Goal: Contribute content: Add original content to the website for others to see

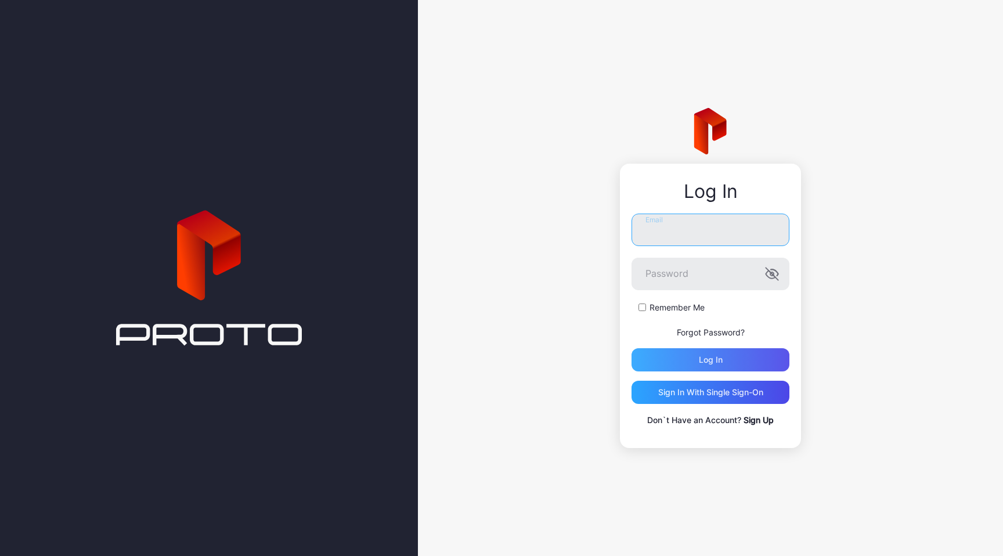
type input "**********"
click at [731, 354] on div "Log in" at bounding box center [711, 359] width 158 height 23
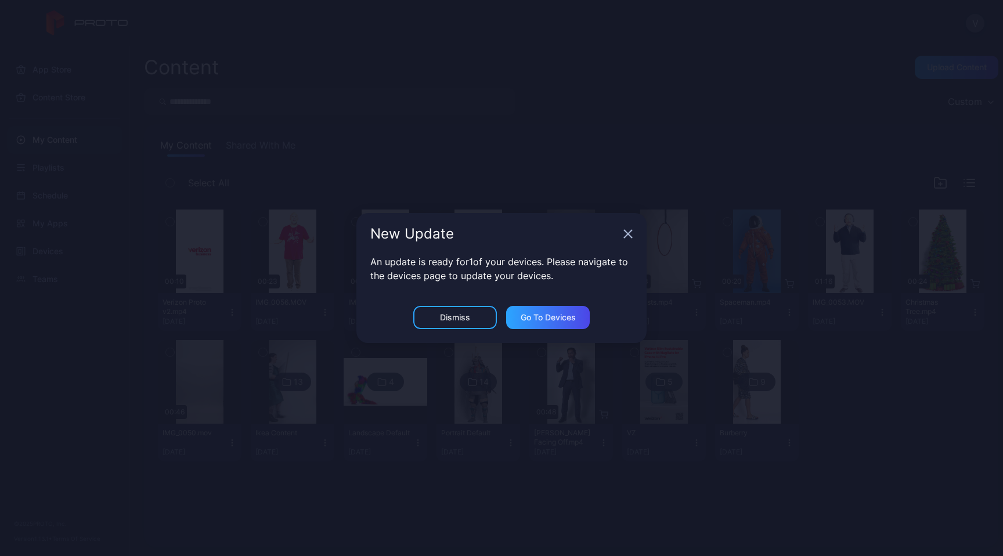
click at [631, 235] on icon "button" at bounding box center [627, 233] width 9 height 9
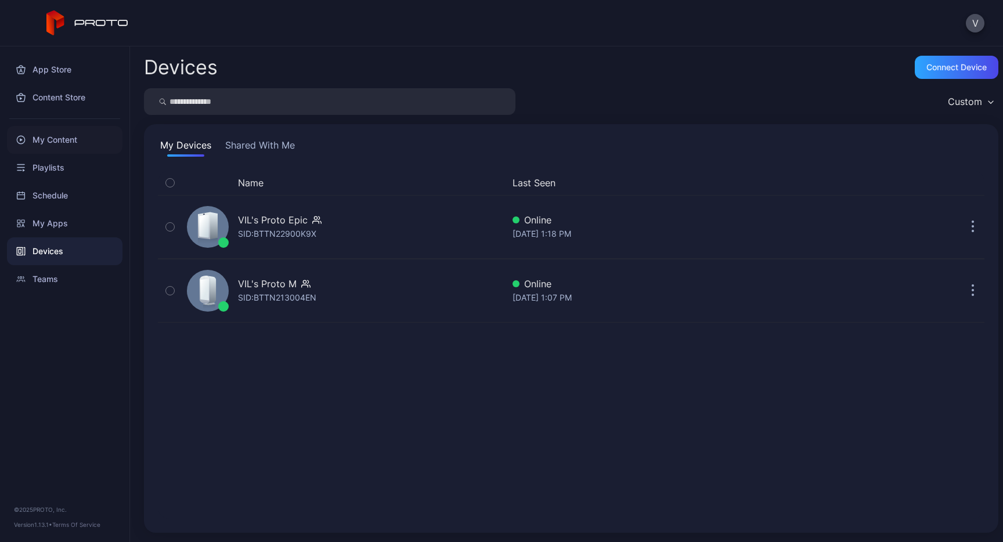
click at [72, 147] on div "My Content" at bounding box center [65, 140] width 116 height 28
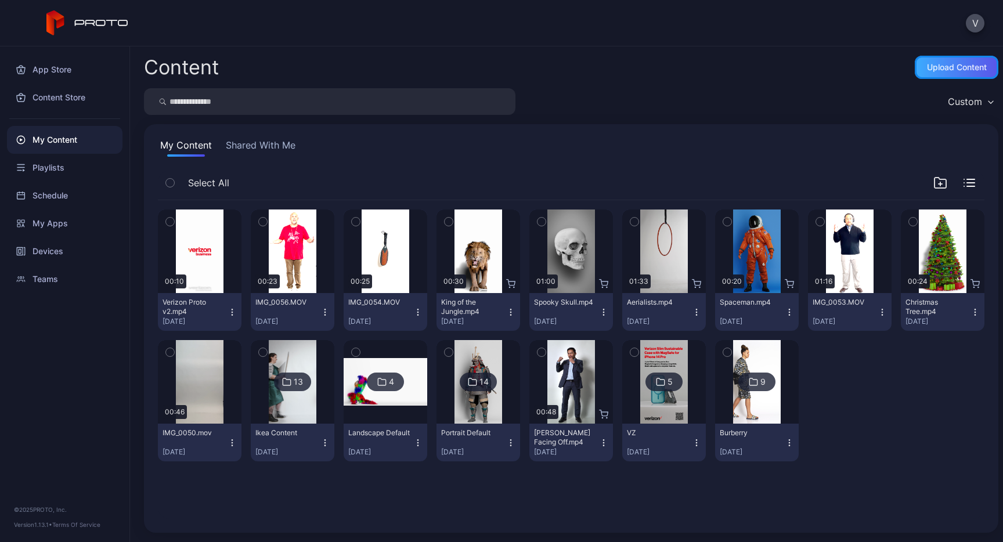
click at [961, 63] on div "Upload Content" at bounding box center [957, 67] width 60 height 9
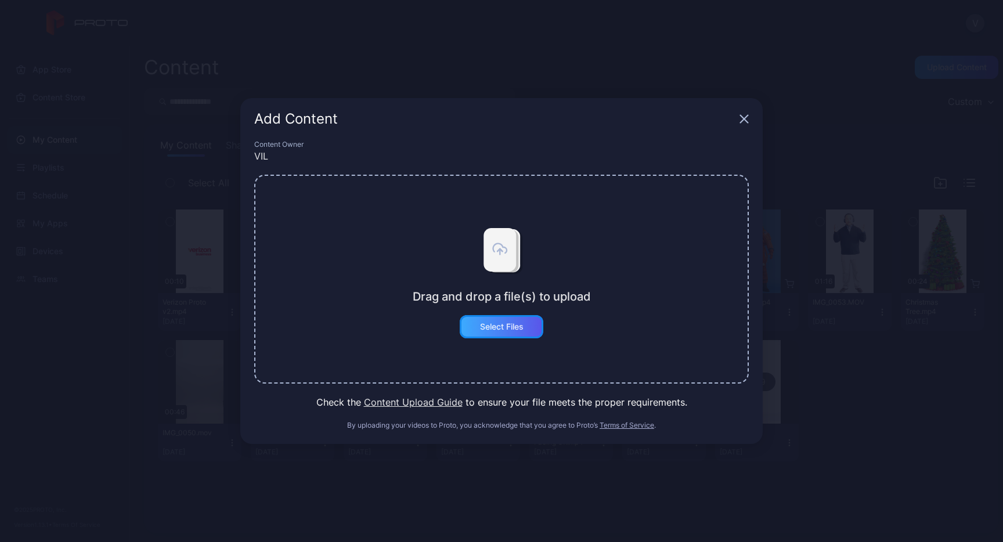
click at [495, 334] on div "Select Files" at bounding box center [502, 326] width 84 height 23
click at [744, 118] on icon "button" at bounding box center [745, 120] width 8 height 8
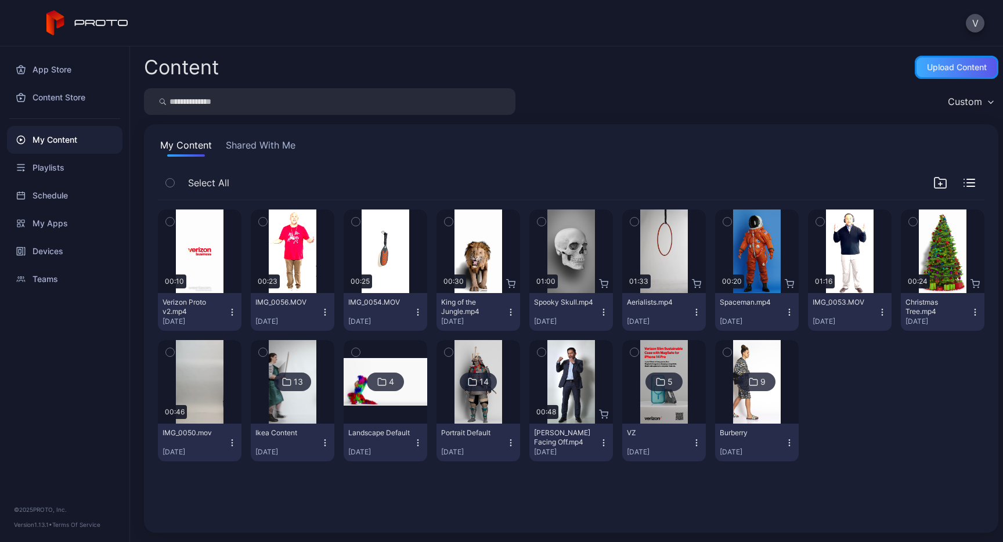
click at [934, 66] on div "Upload Content" at bounding box center [957, 67] width 60 height 9
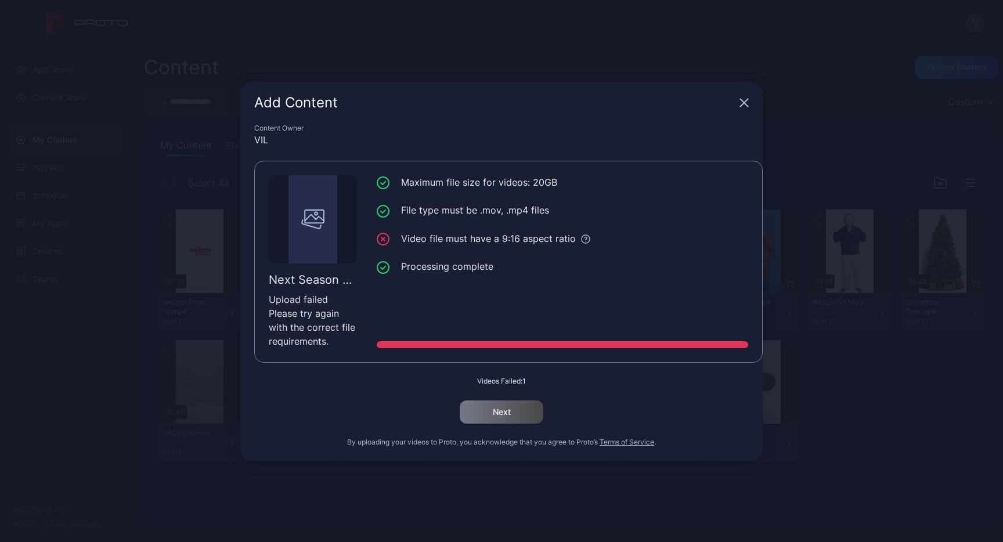
click at [745, 107] on div "Add Content" at bounding box center [501, 103] width 522 height 42
click at [746, 99] on icon "button" at bounding box center [744, 102] width 9 height 9
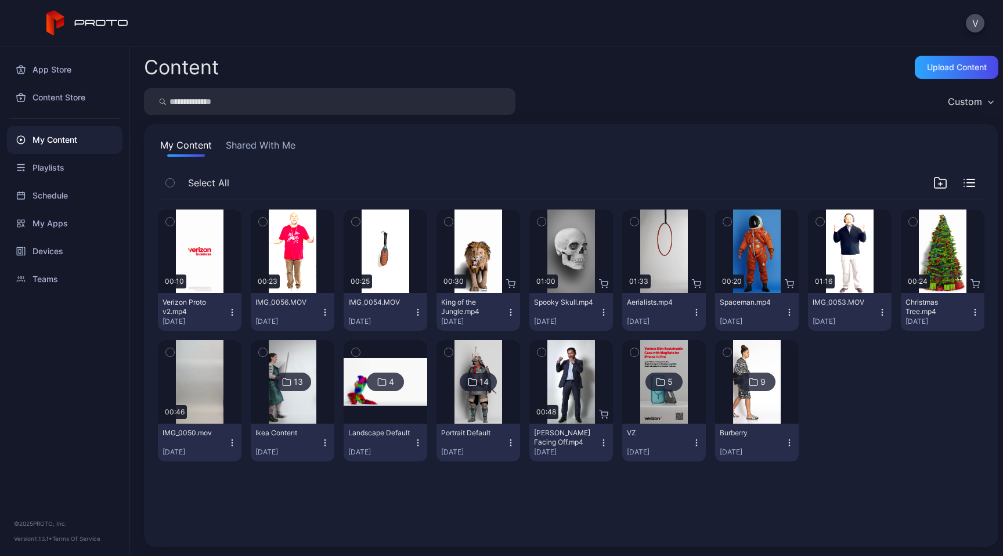
click at [673, 385] on div "5" at bounding box center [670, 382] width 5 height 10
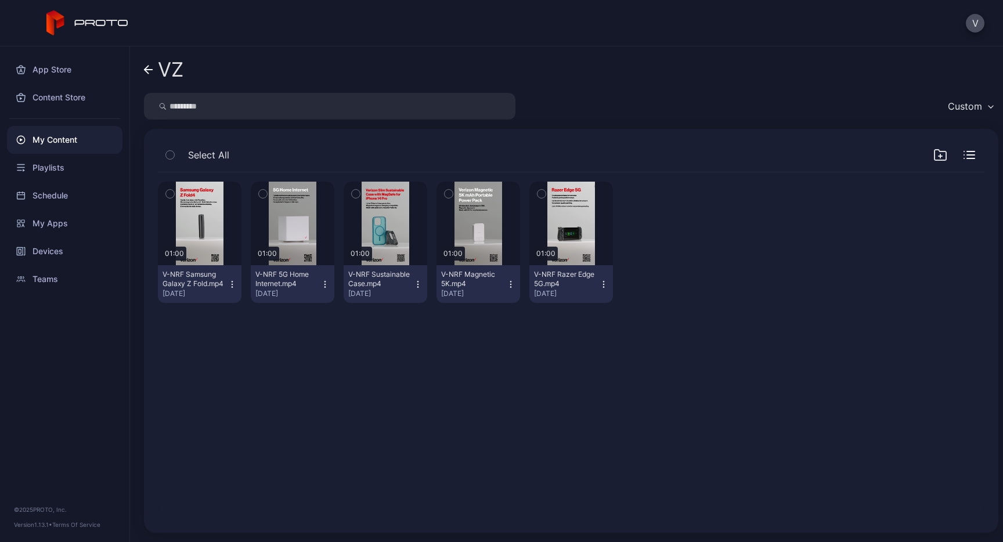
click at [63, 145] on div "My Content" at bounding box center [65, 140] width 116 height 28
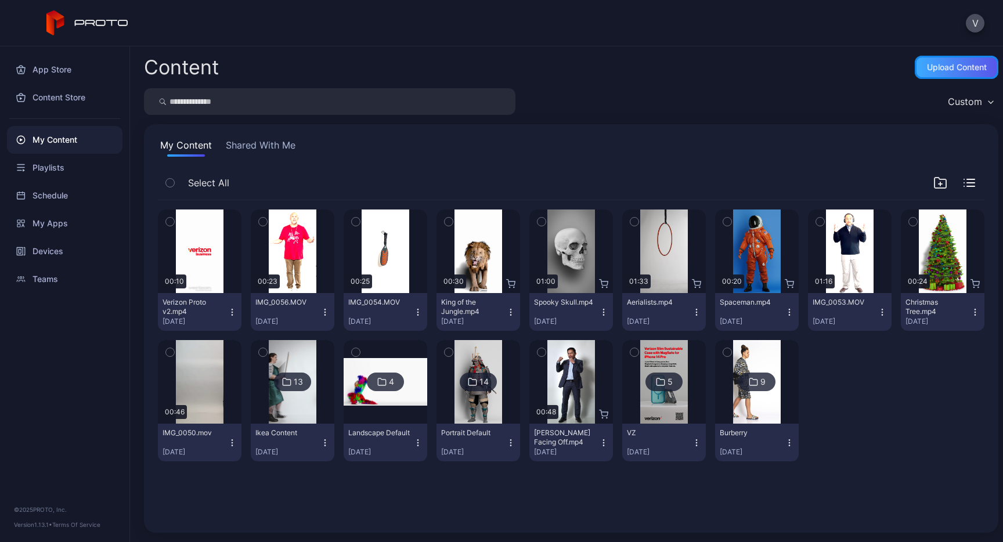
click at [940, 63] on div "Upload Content" at bounding box center [957, 67] width 60 height 9
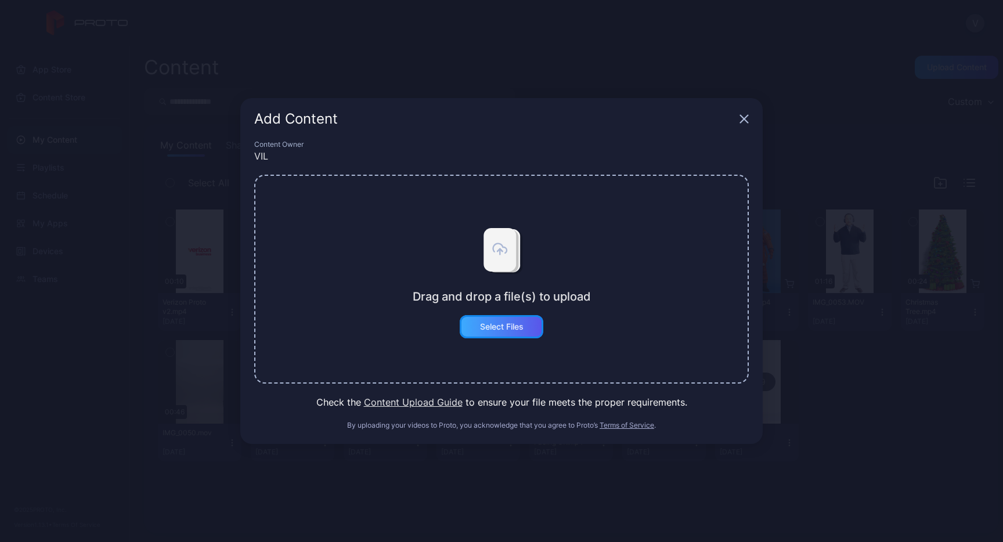
click at [501, 336] on div "Select Files" at bounding box center [502, 326] width 84 height 23
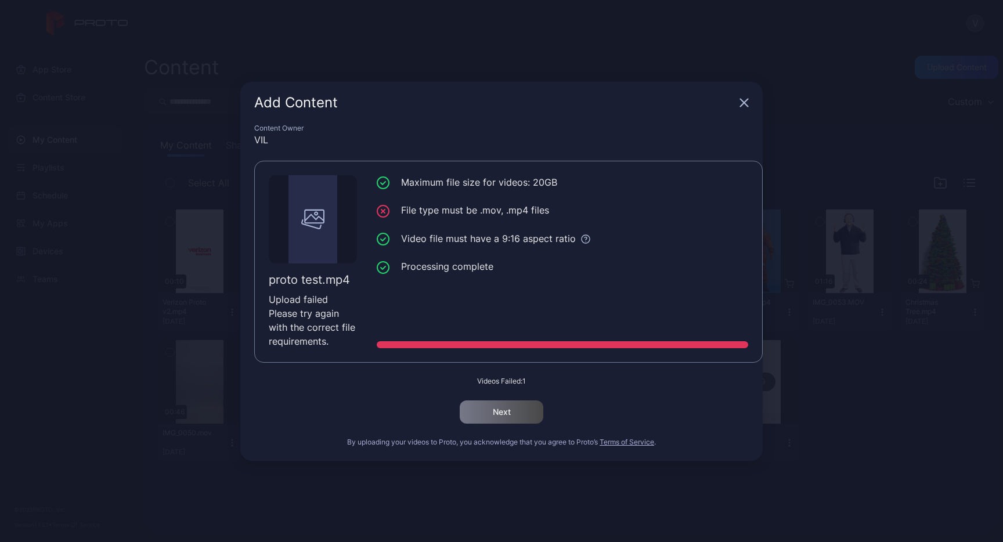
click at [741, 99] on icon "button" at bounding box center [745, 103] width 8 height 8
click at [744, 104] on icon "button" at bounding box center [744, 102] width 9 height 9
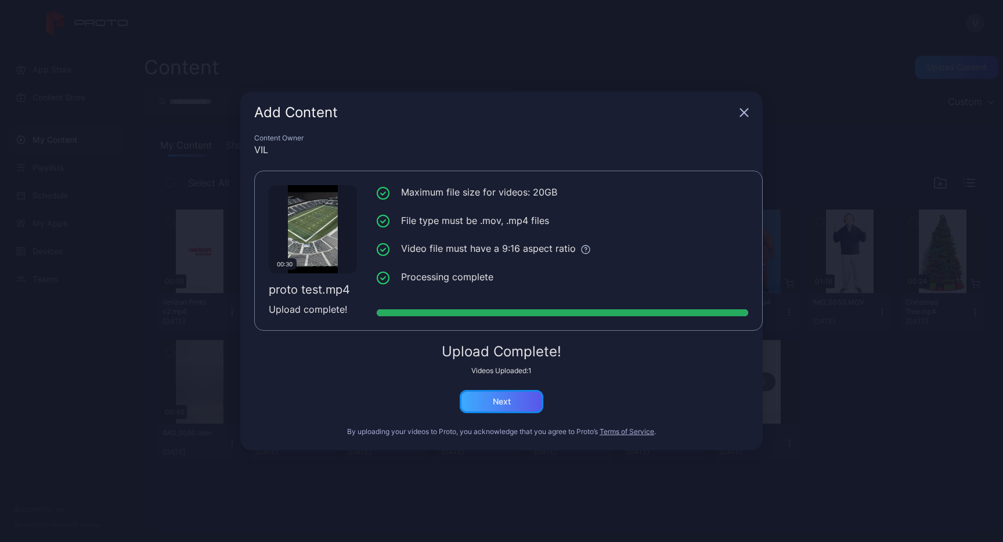
click at [515, 402] on div "Next" at bounding box center [502, 401] width 84 height 23
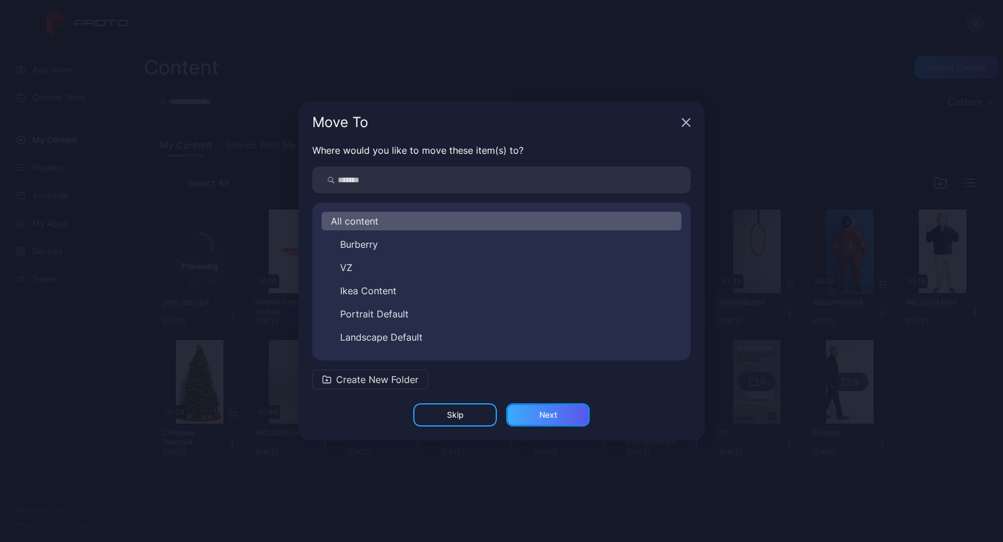
click at [542, 420] on div "Next" at bounding box center [548, 414] width 84 height 23
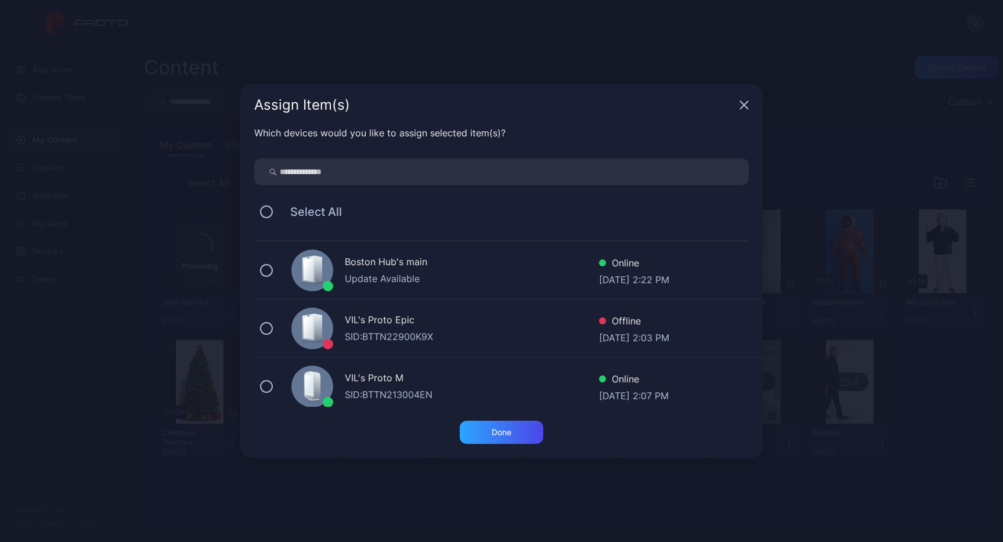
click at [375, 338] on div "SID: BTTN22900K9X" at bounding box center [472, 337] width 254 height 14
click at [370, 387] on div "VIL's Proto M" at bounding box center [472, 379] width 254 height 17
click at [507, 428] on div "Done" at bounding box center [502, 432] width 20 height 9
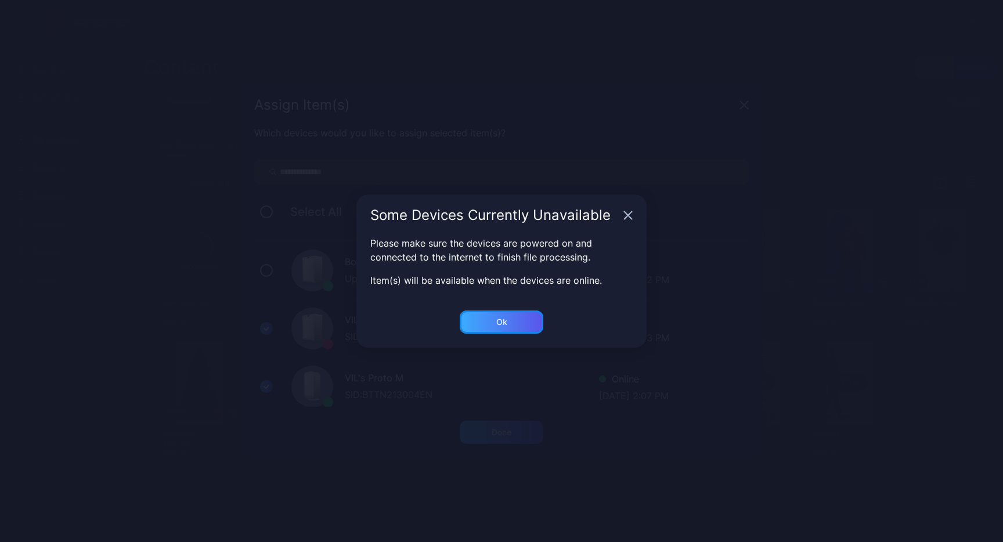
click at [527, 326] on div "Ok" at bounding box center [502, 322] width 84 height 23
